Goal: Task Accomplishment & Management: Complete application form

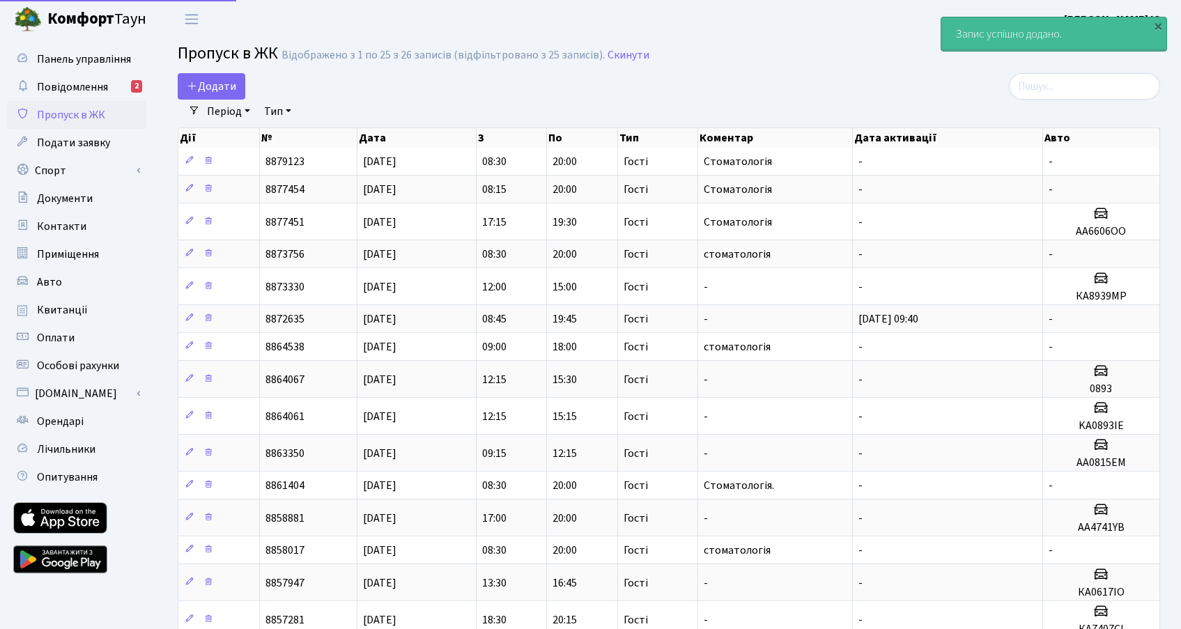
select select "25"
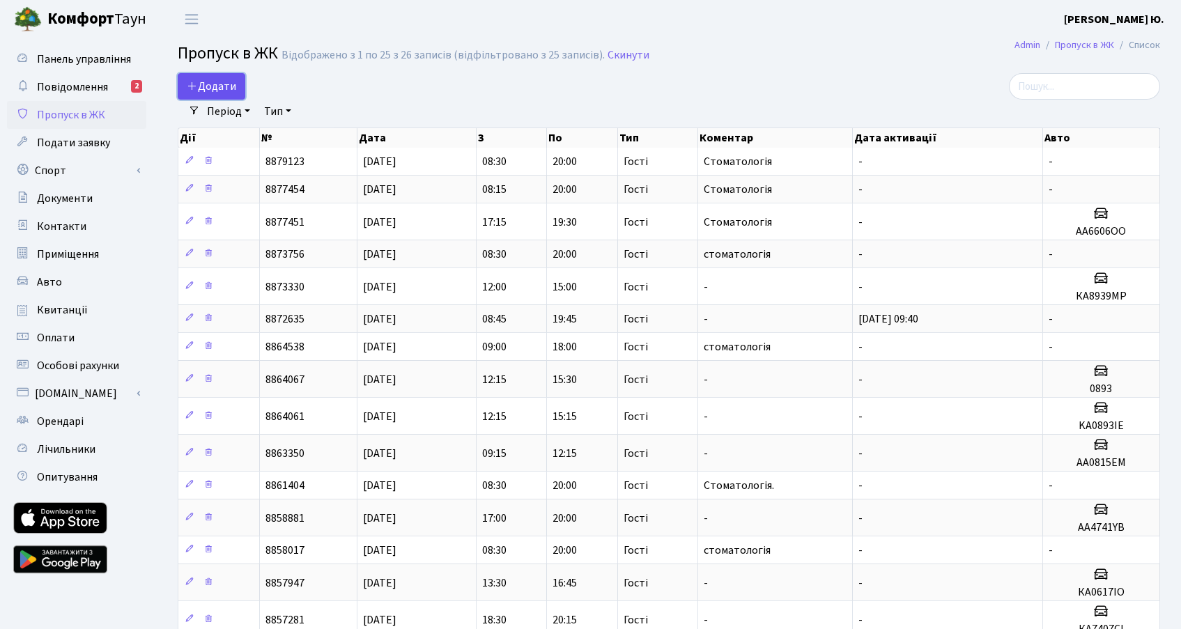
click at [216, 89] on span "Додати" at bounding box center [211, 86] width 49 height 15
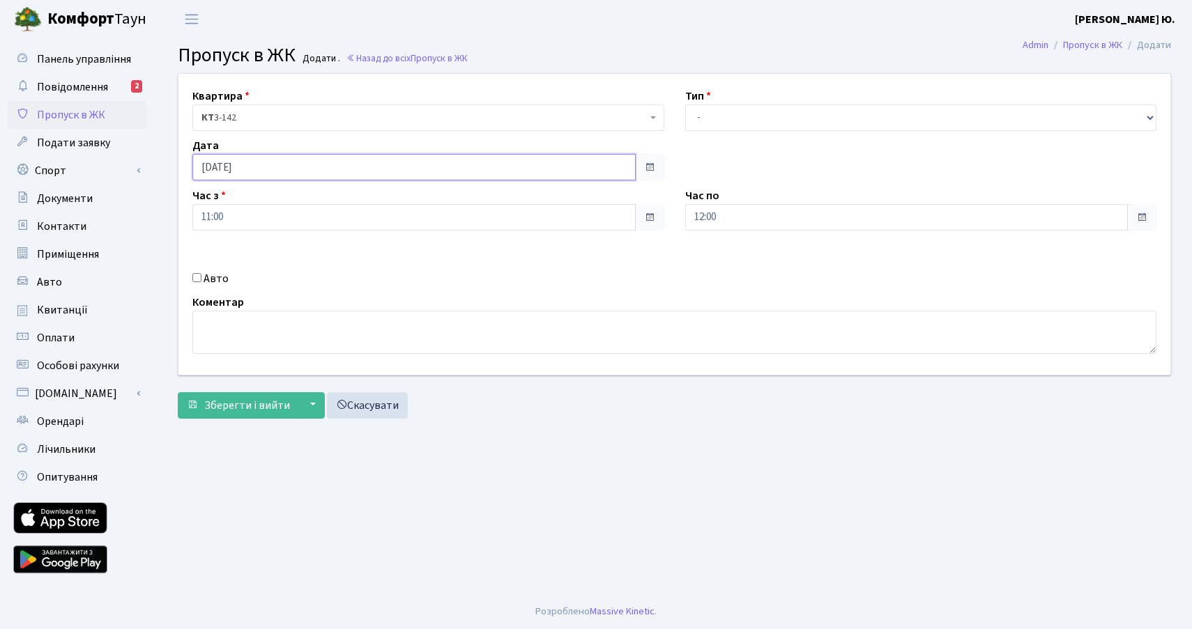
click at [245, 167] on input "[DATE]" at bounding box center [413, 167] width 443 height 26
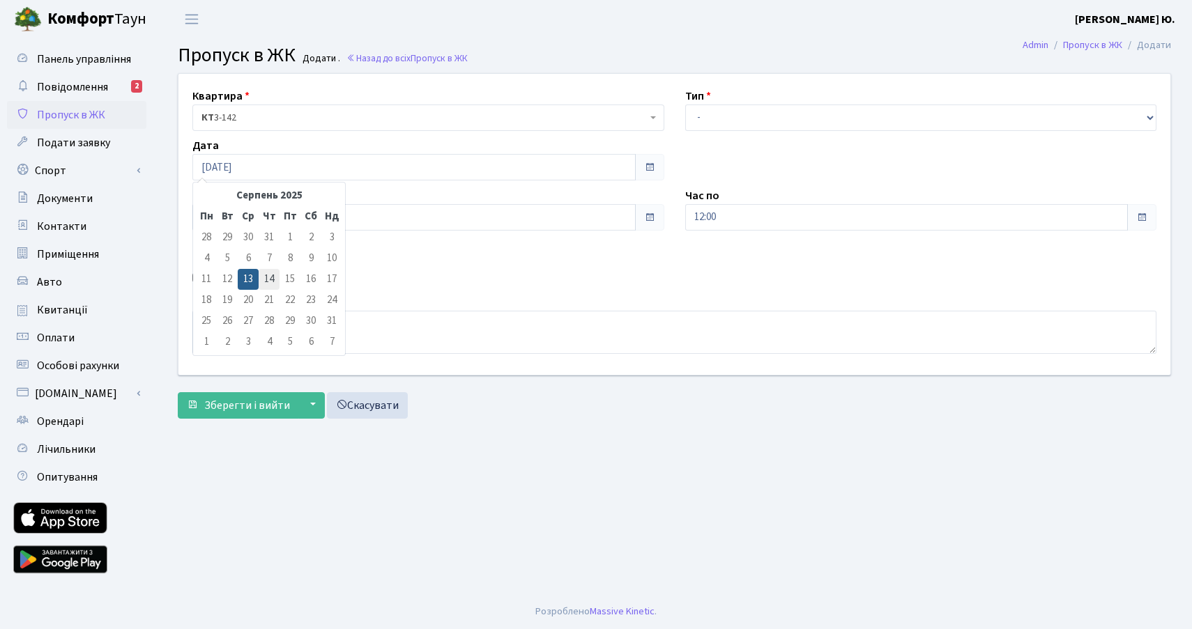
click at [268, 273] on td "14" at bounding box center [269, 279] width 21 height 21
type input "[DATE]"
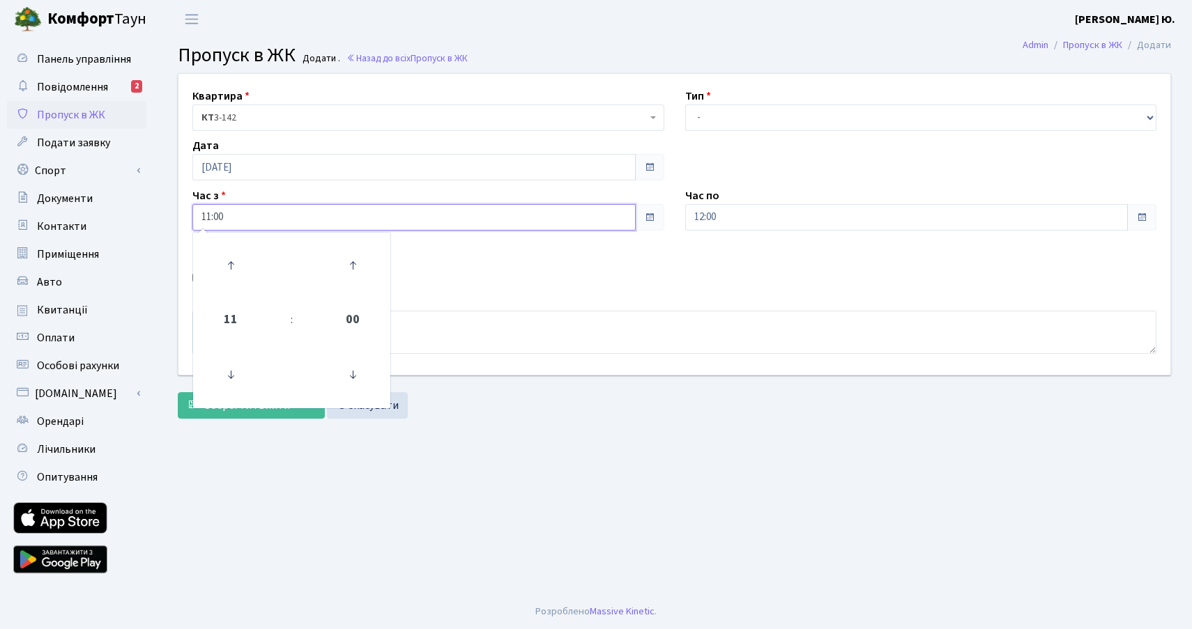
click at [261, 223] on input "11:00" at bounding box center [413, 217] width 443 height 26
click at [236, 258] on icon at bounding box center [231, 266] width 38 height 38
type input "13:00"
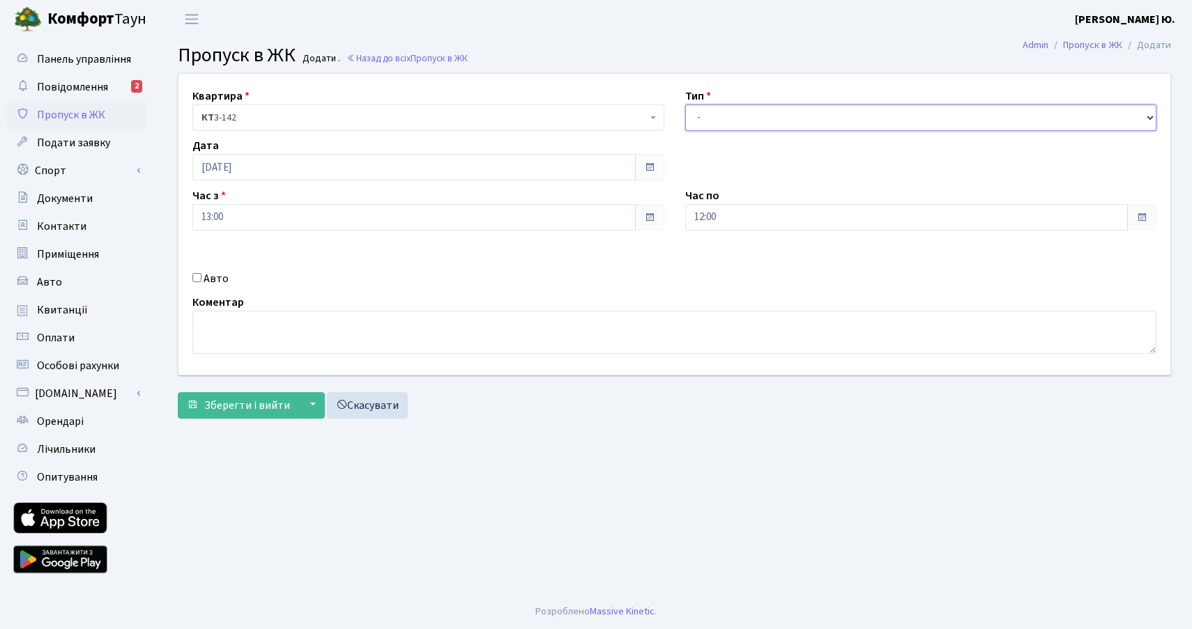
drag, startPoint x: 713, startPoint y: 113, endPoint x: 714, endPoint y: 128, distance: 15.4
click at [713, 113] on select "- Доставка Таксі Гості Сервіс" at bounding box center [921, 118] width 472 height 26
select select "3"
click at [685, 105] on select "- Доставка Таксі Гості Сервіс" at bounding box center [921, 118] width 472 height 26
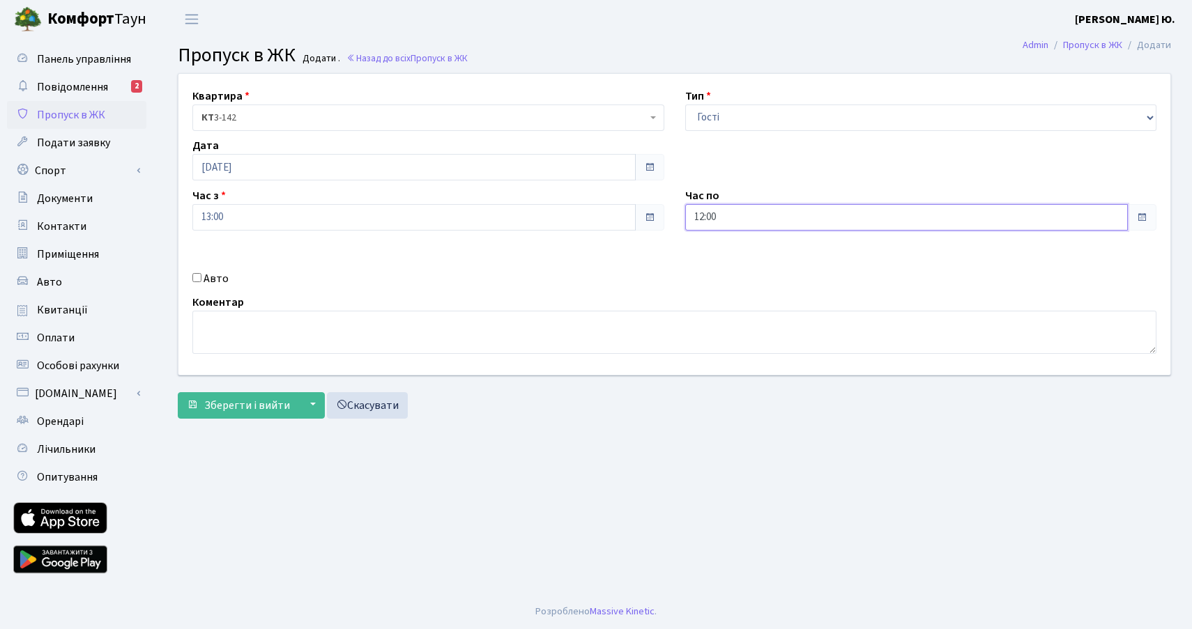
click at [730, 221] on input "12:00" at bounding box center [906, 217] width 443 height 26
click at [726, 252] on icon at bounding box center [724, 266] width 38 height 38
click at [726, 254] on icon at bounding box center [724, 266] width 38 height 38
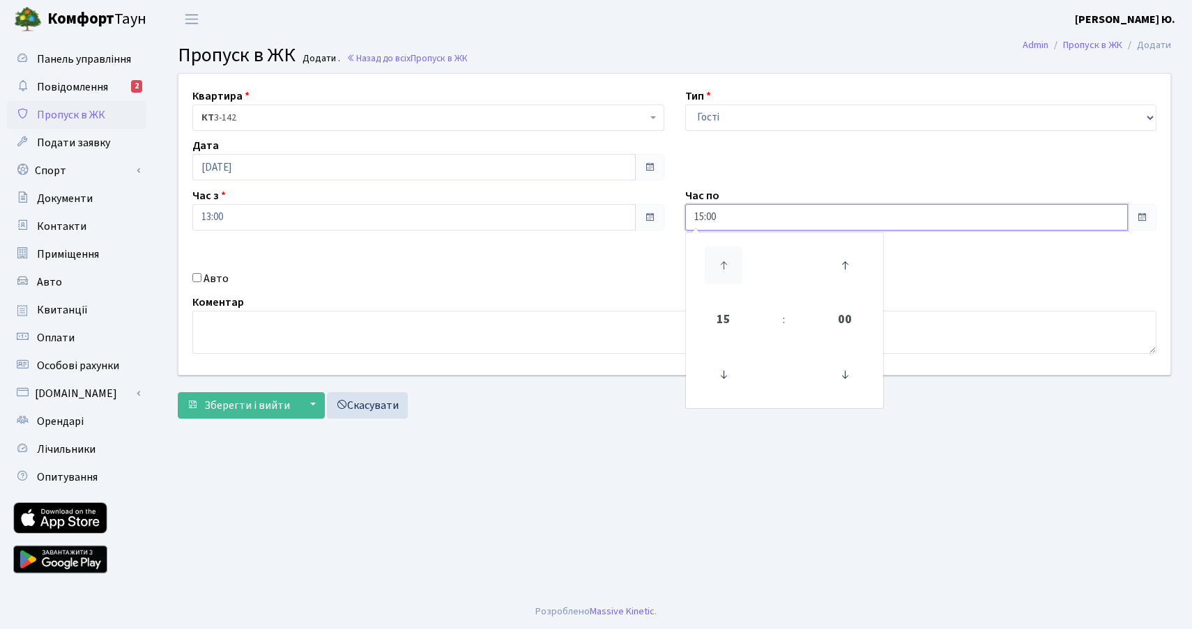
type input "16:00"
click at [281, 324] on textarea at bounding box center [674, 332] width 964 height 43
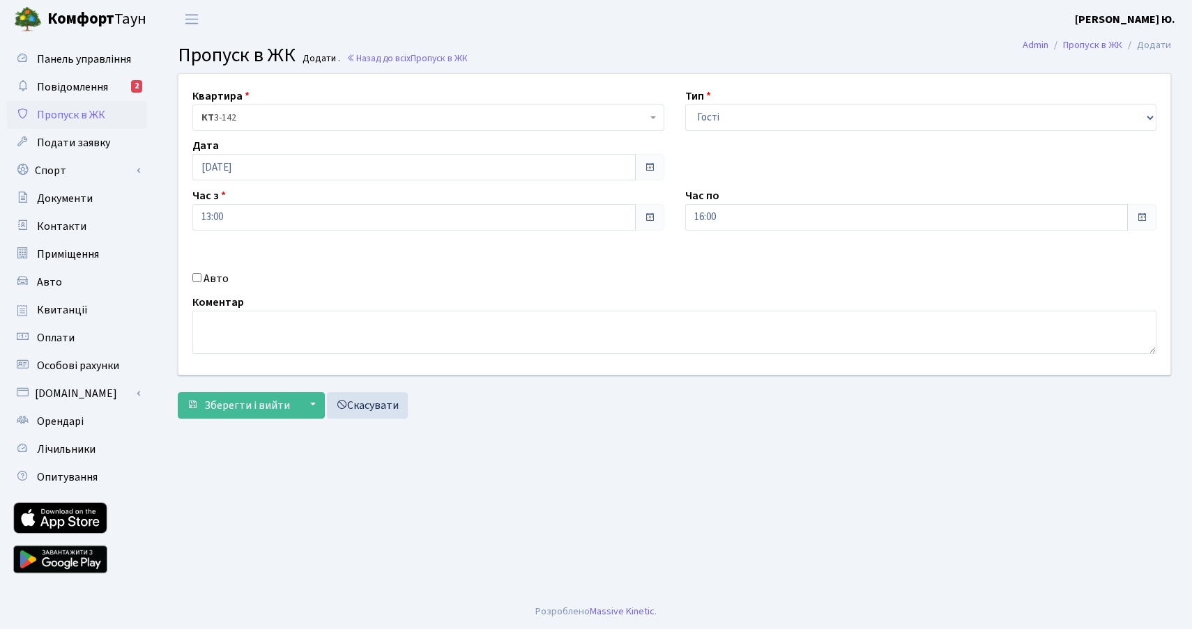
click at [193, 275] on input "Авто" at bounding box center [196, 277] width 9 height 9
checkbox input "true"
paste input "КА6935МІ"
type input "КА6935МІ"
click at [486, 344] on textarea at bounding box center [674, 332] width 964 height 43
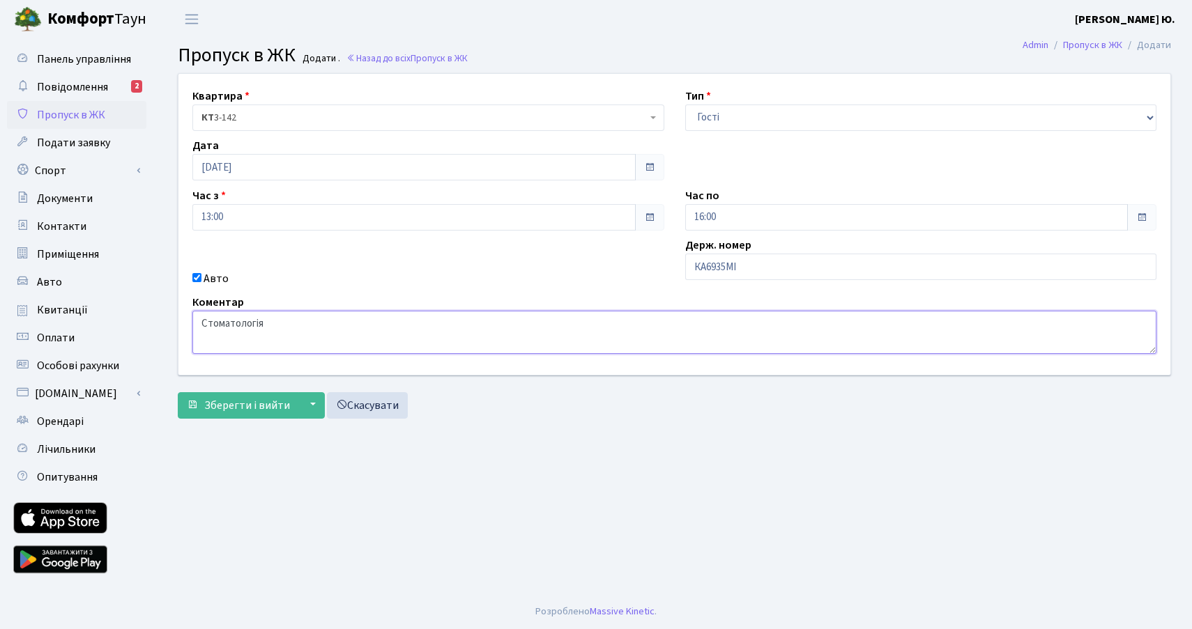
type textarea "Стоматологія"
click at [234, 407] on span "Зберегти і вийти" at bounding box center [247, 405] width 86 height 15
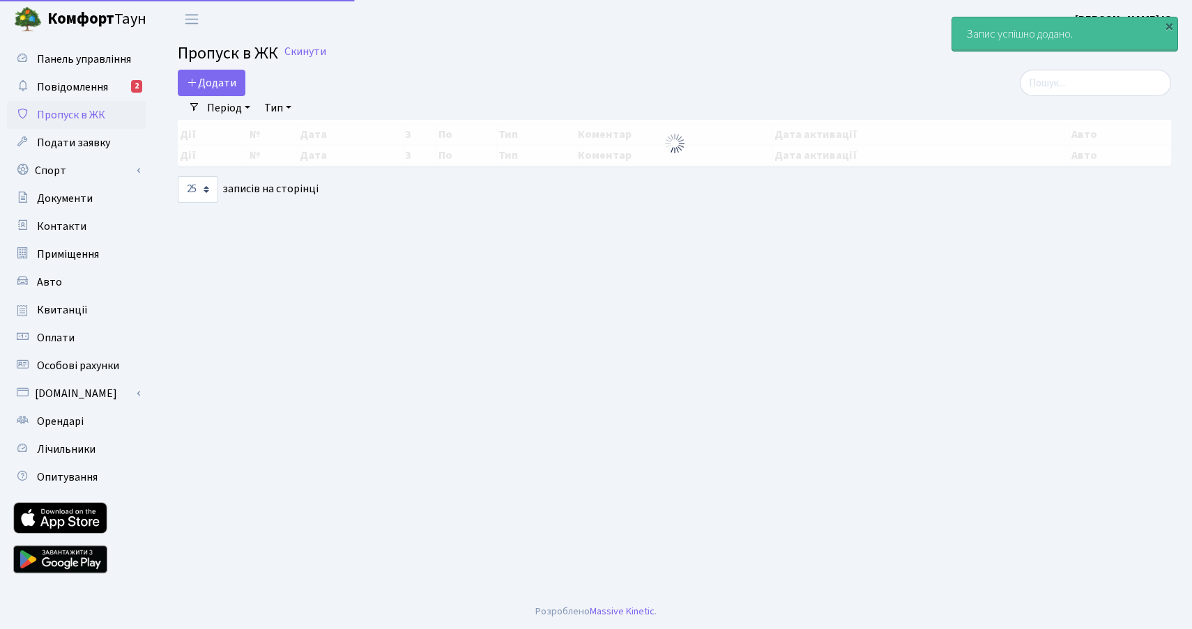
select select "25"
